Goal: Information Seeking & Learning: Learn about a topic

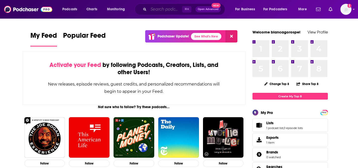
click at [157, 13] on input "Search podcasts, credits, & more..." at bounding box center [166, 9] width 34 height 8
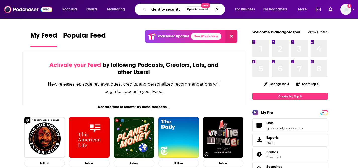
type input "identity security"
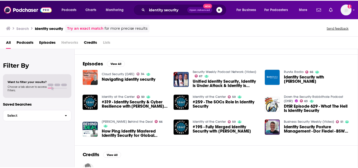
scroll to position [61, 0]
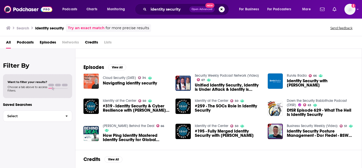
click at [340, 111] on span "DtSR Episode 629 - What The Hell Is Identity Security" at bounding box center [320, 112] width 67 height 9
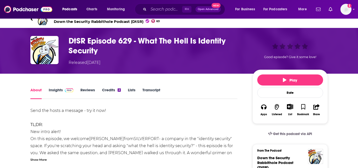
scroll to position [27, 0]
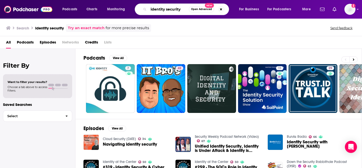
drag, startPoint x: 165, startPoint y: 11, endPoint x: 142, endPoint y: 9, distance: 23.2
click at [142, 9] on div "identity security Open Advanced New" at bounding box center [182, 10] width 94 height 12
type input "data security"
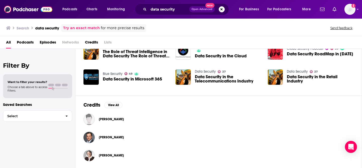
scroll to position [116, 0]
